Goal: Communication & Community: Answer question/provide support

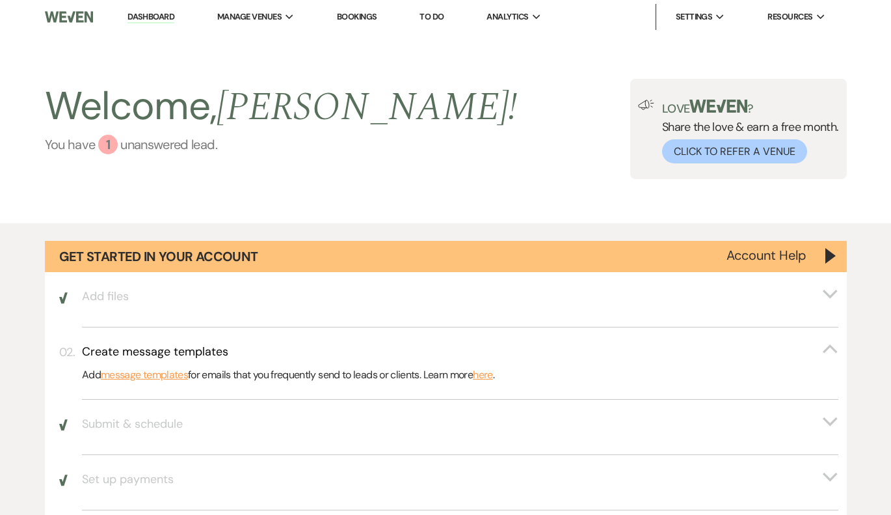
click at [132, 142] on link "You have 1 unanswered lead ." at bounding box center [281, 145] width 473 height 20
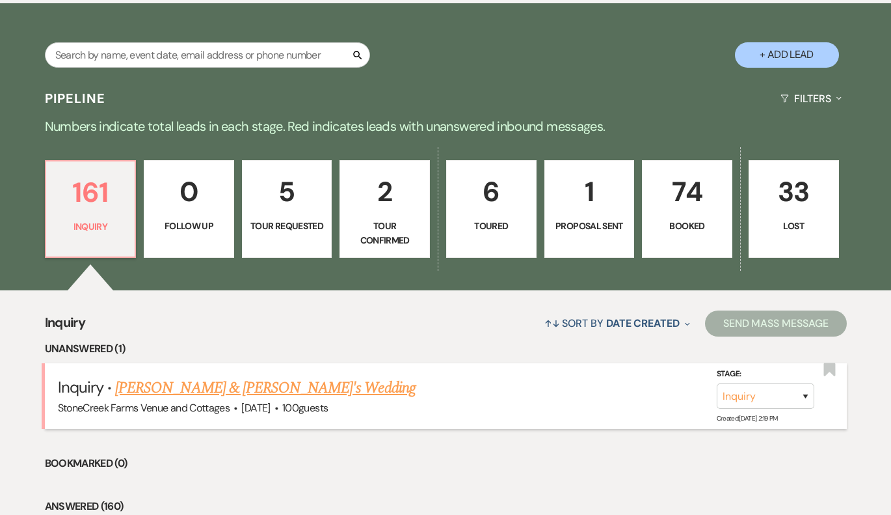
click at [166, 377] on link "[PERSON_NAME] & [PERSON_NAME]'s Wedding" at bounding box center [265, 387] width 301 height 23
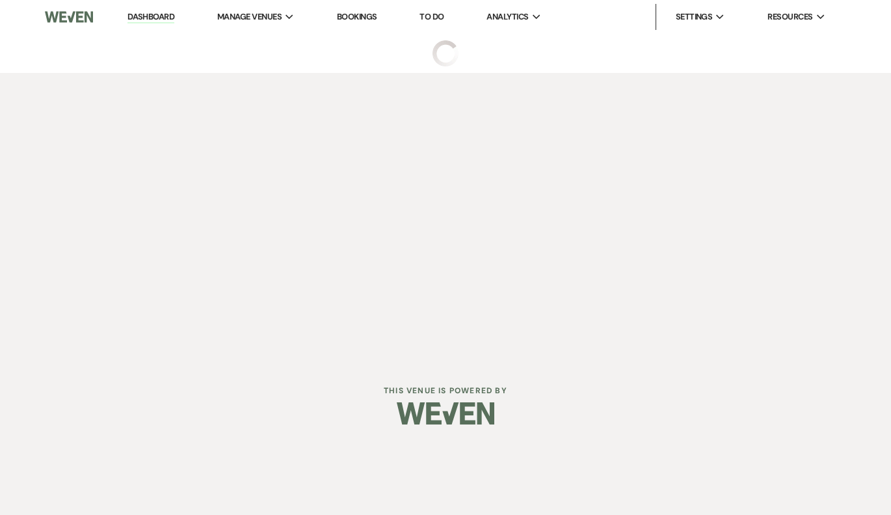
select select "5"
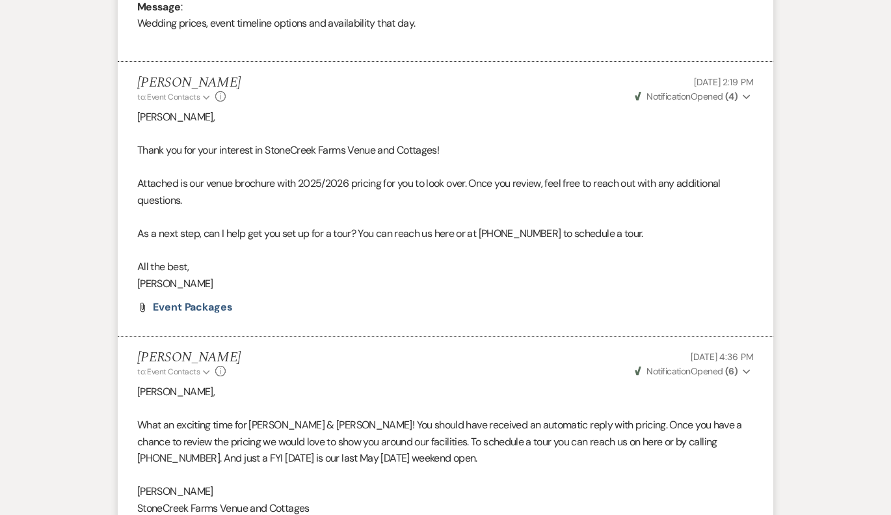
scroll to position [689, 0]
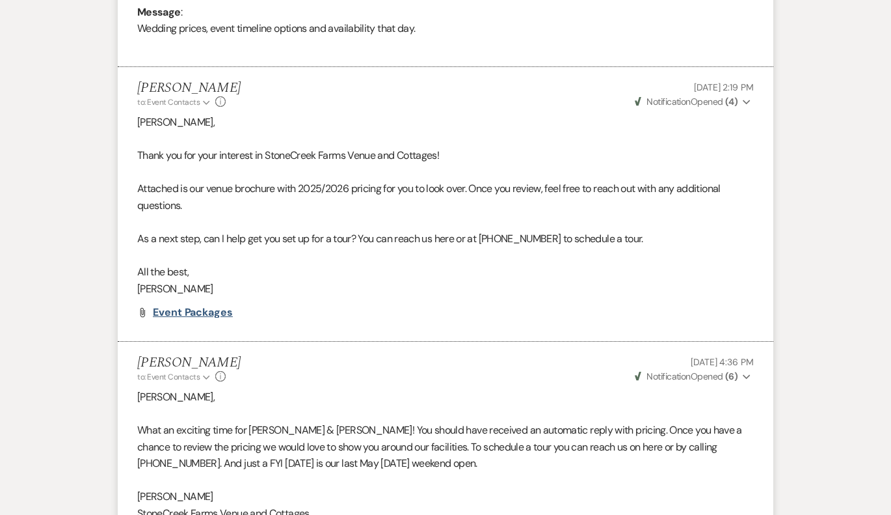
click at [195, 305] on span "Event Packages" at bounding box center [193, 312] width 80 height 14
click at [767, 496] on li "[PERSON_NAME] to: Event Contacts Expand Info [DATE] 4:36 PM Weven Check Notific…" at bounding box center [446, 455] width 656 height 226
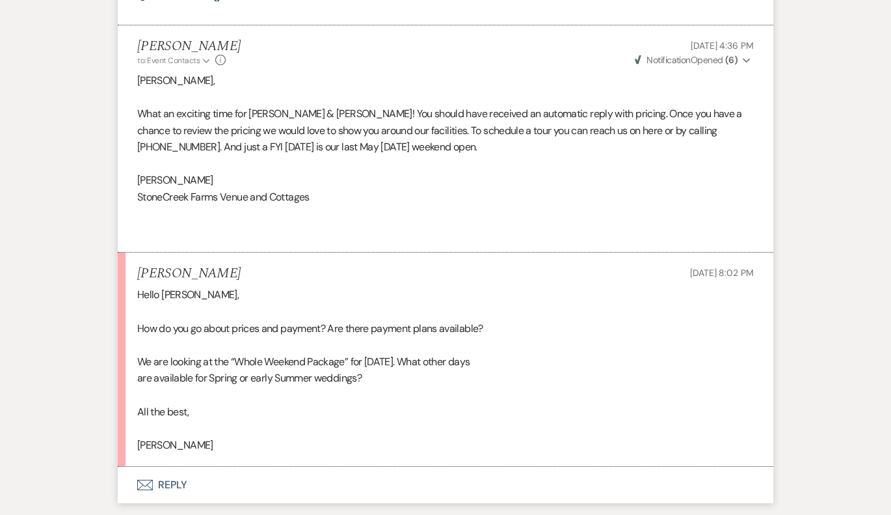
scroll to position [999, 0]
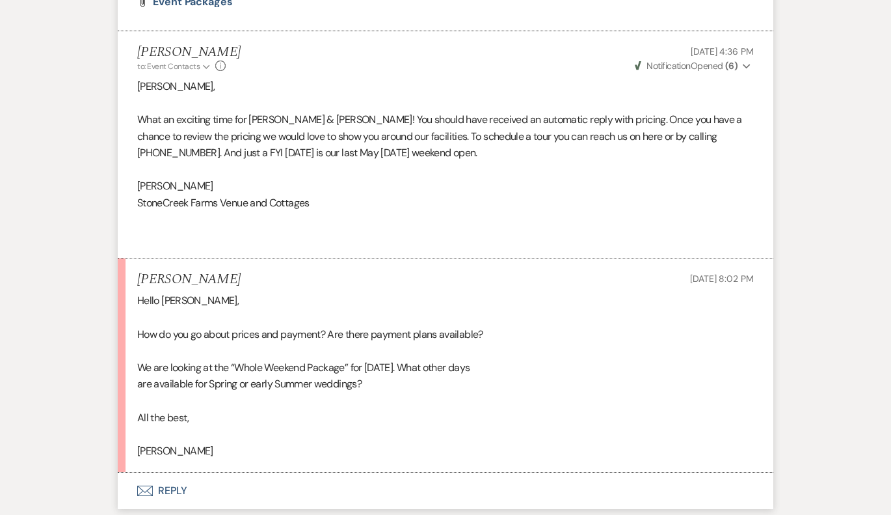
click at [165, 477] on button "Envelope Reply" at bounding box center [446, 490] width 656 height 36
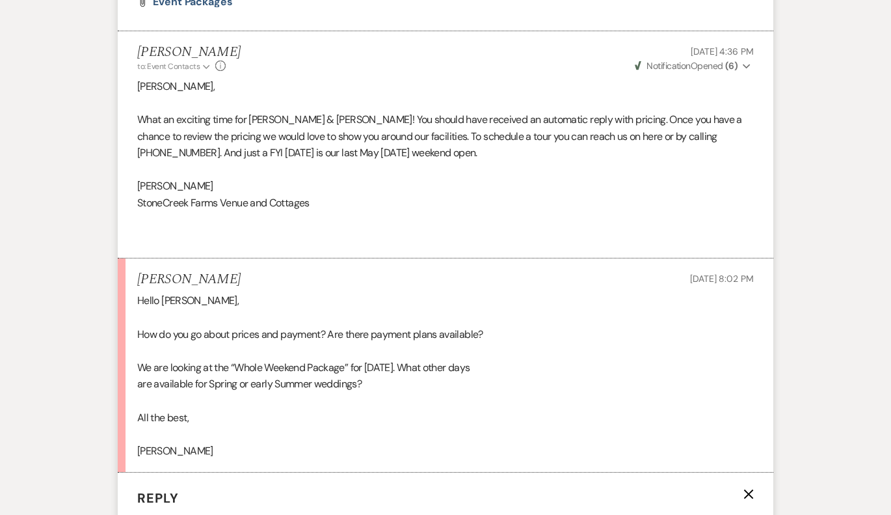
scroll to position [1326, 0]
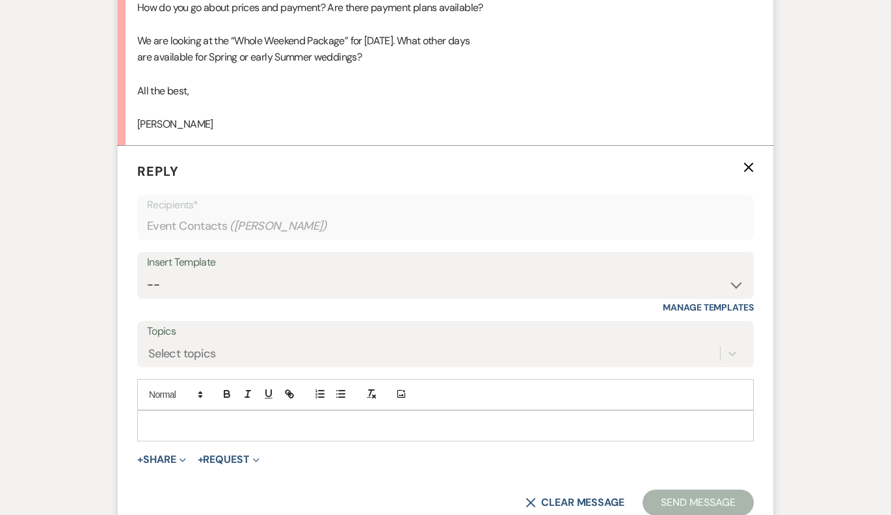
click at [176, 418] on p at bounding box center [446, 425] width 596 height 14
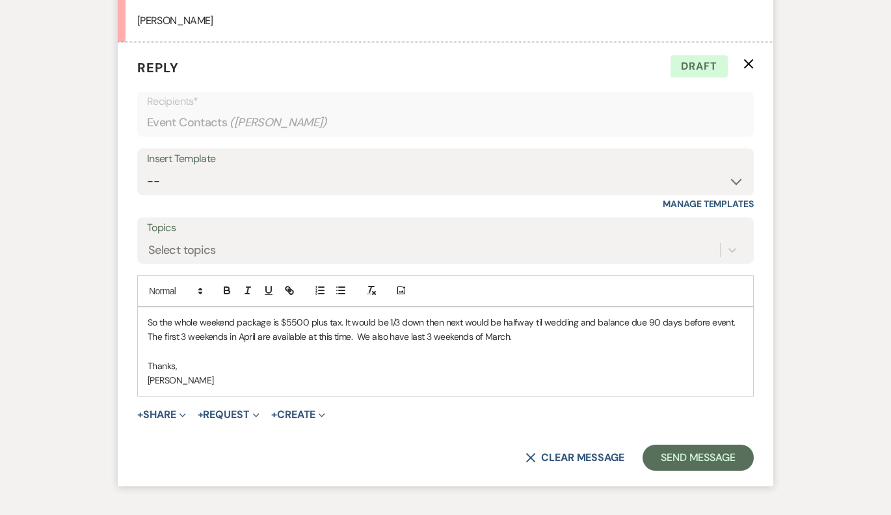
scroll to position [1432, 0]
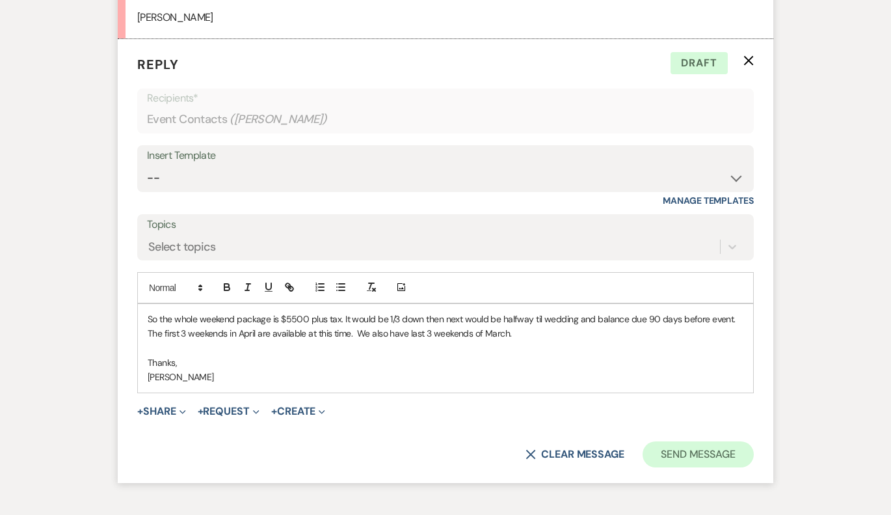
click at [710, 441] on button "Send Message" at bounding box center [698, 454] width 111 height 26
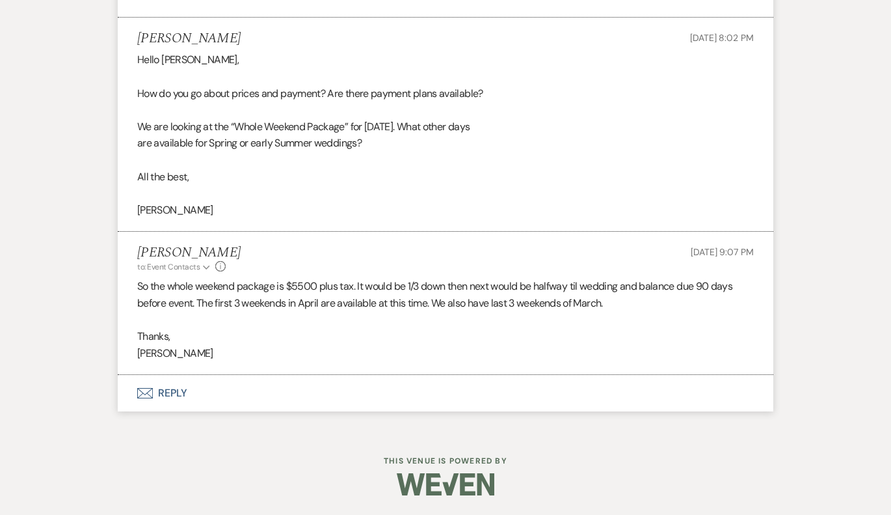
scroll to position [1219, 0]
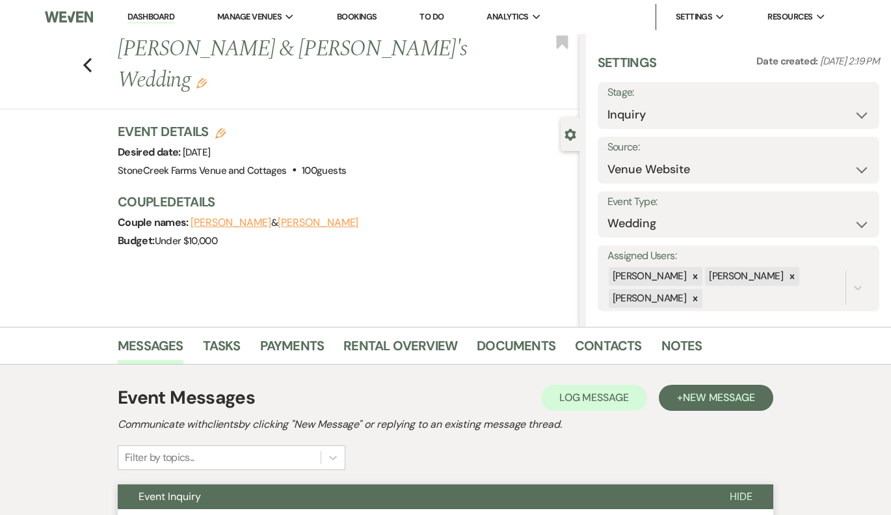
scroll to position [0, 0]
